Goal: Task Accomplishment & Management: Use online tool/utility

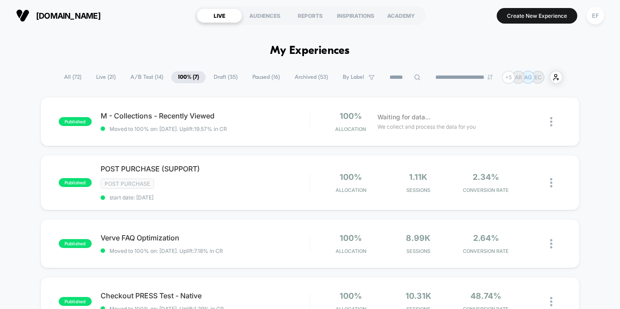
click at [145, 75] on span "A/B Test ( 14 )" at bounding box center [147, 77] width 46 height 12
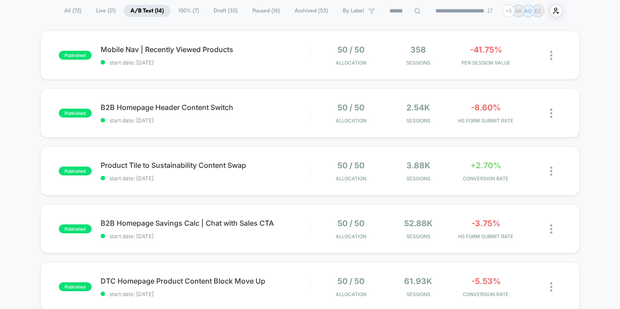
scroll to position [69, 0]
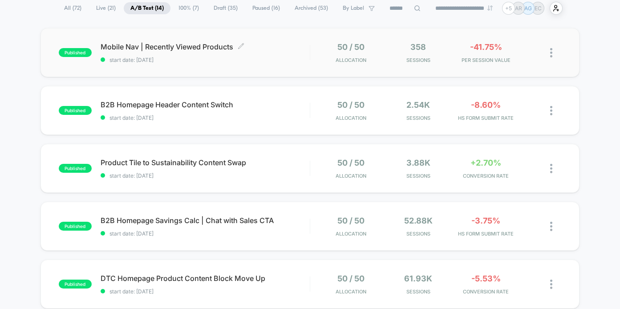
click at [292, 59] on span "start date: [DATE]" at bounding box center [205, 60] width 209 height 7
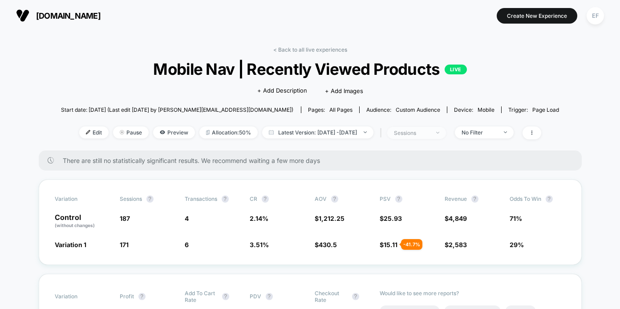
click at [446, 129] on span "sessions" at bounding box center [416, 133] width 59 height 12
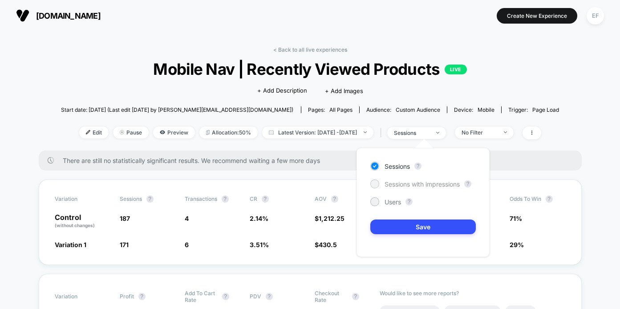
click at [390, 185] on span "Sessions with impressions" at bounding box center [421, 184] width 75 height 8
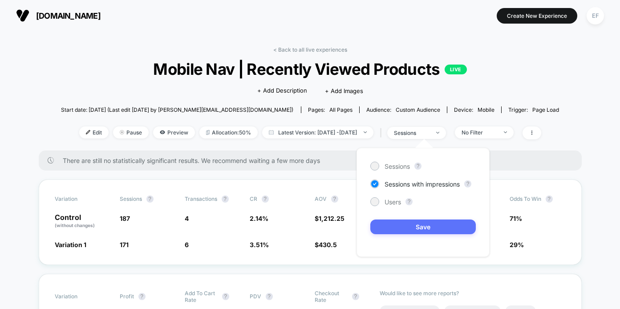
click at [393, 225] on button "Save" at bounding box center [422, 226] width 105 height 15
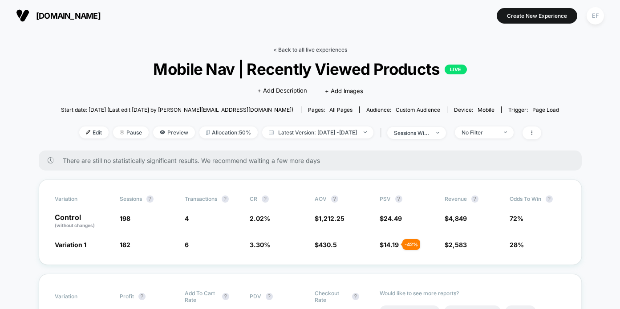
click at [340, 48] on link "< Back to all live experiences" at bounding box center [310, 49] width 74 height 7
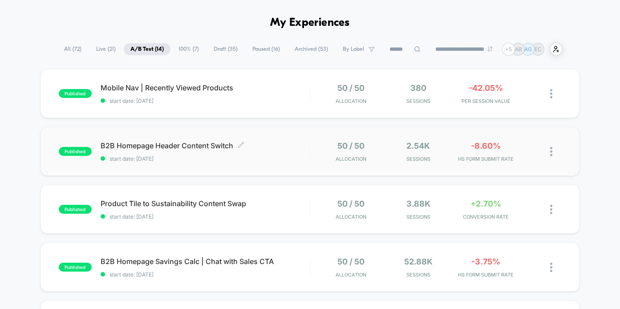
scroll to position [66, 0]
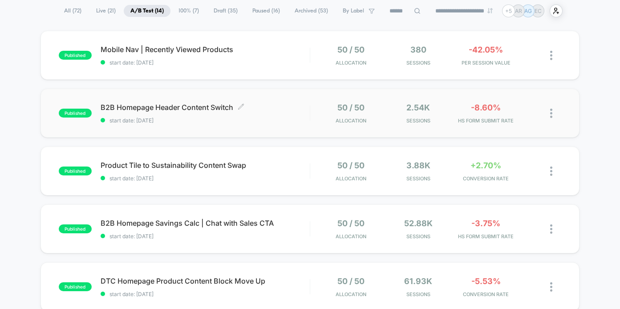
click at [306, 107] on span "B2B Homepage Header Content Switch Click to edit experience details" at bounding box center [205, 107] width 209 height 9
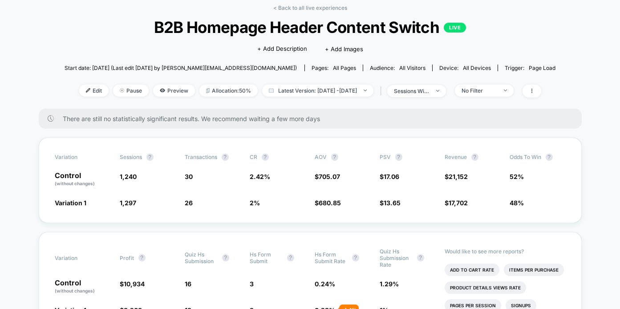
scroll to position [43, 0]
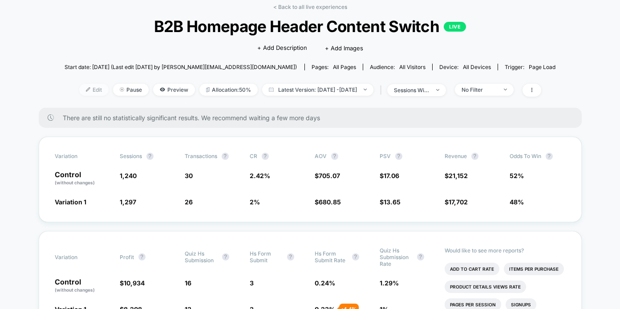
click at [81, 88] on span "Edit" at bounding box center [93, 90] width 29 height 12
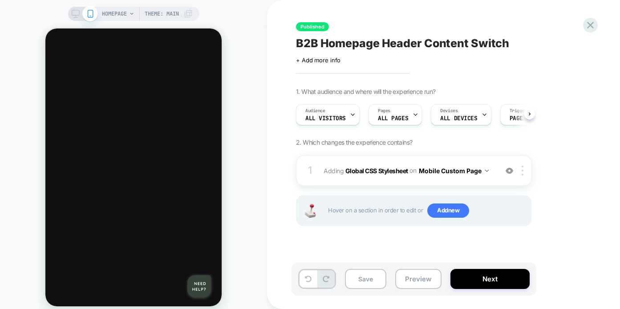
scroll to position [0, 0]
click at [469, 115] on span "ALL DEVICES" at bounding box center [458, 118] width 37 height 6
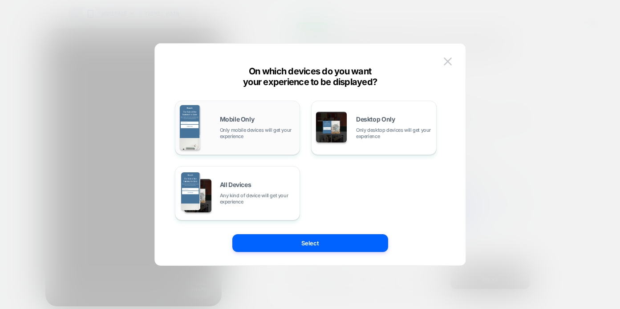
click at [245, 141] on div "Mobile Only Only mobile devices will get your experience" at bounding box center [238, 127] width 116 height 45
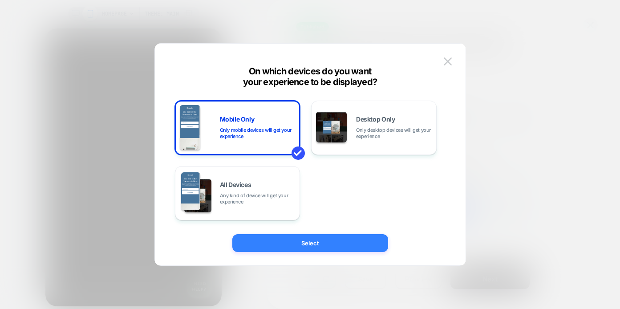
click at [264, 247] on button "Select" at bounding box center [310, 243] width 156 height 18
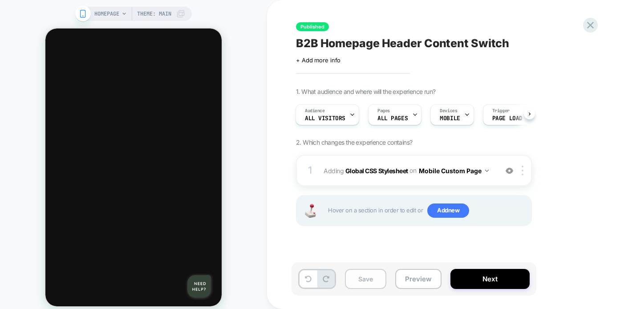
click at [359, 276] on button "Save" at bounding box center [365, 279] width 41 height 20
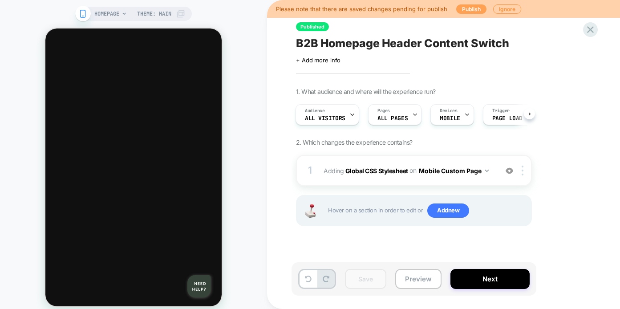
click at [468, 8] on button "Publish" at bounding box center [471, 8] width 30 height 9
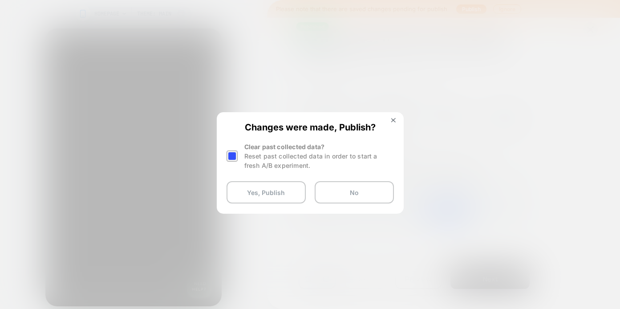
click at [234, 159] on div at bounding box center [231, 155] width 11 height 11
click at [234, 150] on div at bounding box center [231, 155] width 11 height 11
click at [258, 195] on button "Yes, Publish" at bounding box center [265, 192] width 79 height 22
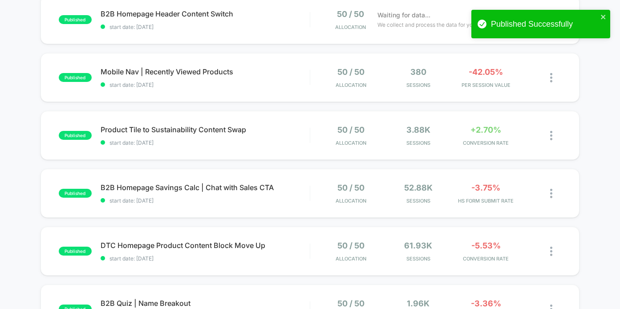
scroll to position [153, 0]
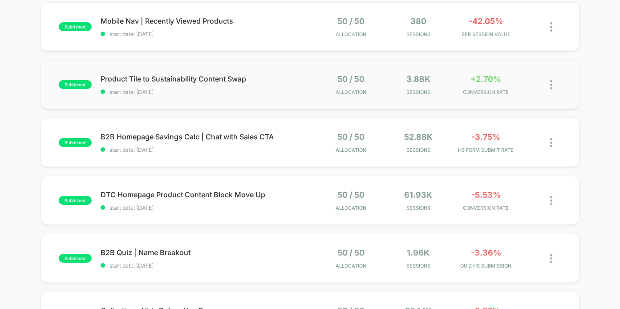
click at [262, 98] on div "published Product Tile to Sustainability Content Swap start date: [DATE] 50 / 5…" at bounding box center [309, 84] width 539 height 49
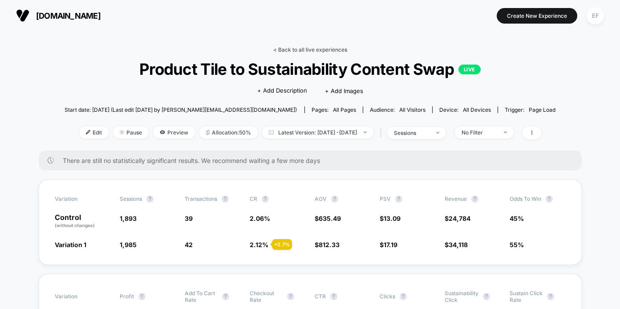
click at [292, 49] on link "< Back to all live experiences" at bounding box center [310, 49] width 74 height 7
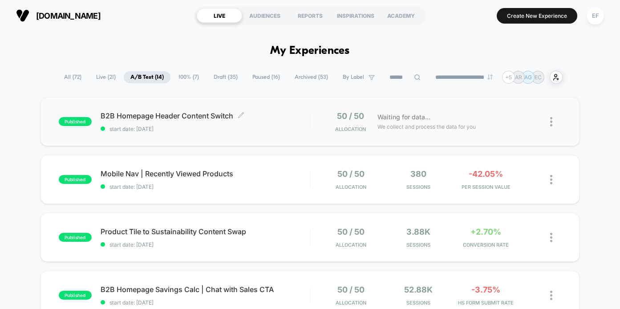
scroll to position [2, 0]
